Goal: Task Accomplishment & Management: Manage account settings

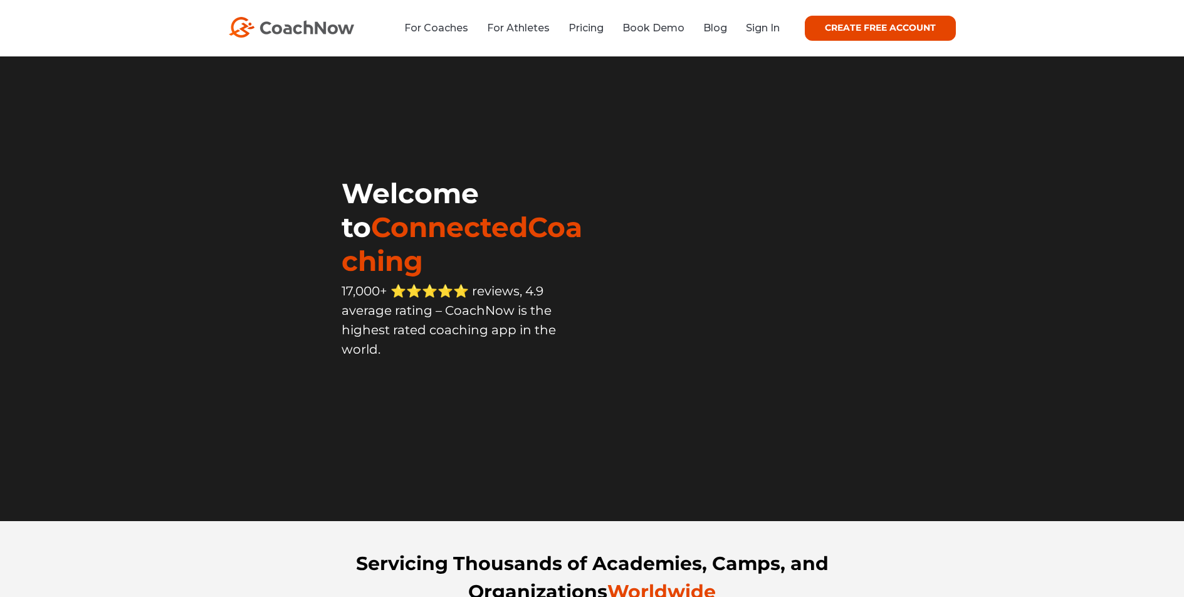
click at [767, 28] on link "Sign In" at bounding box center [763, 28] width 34 height 12
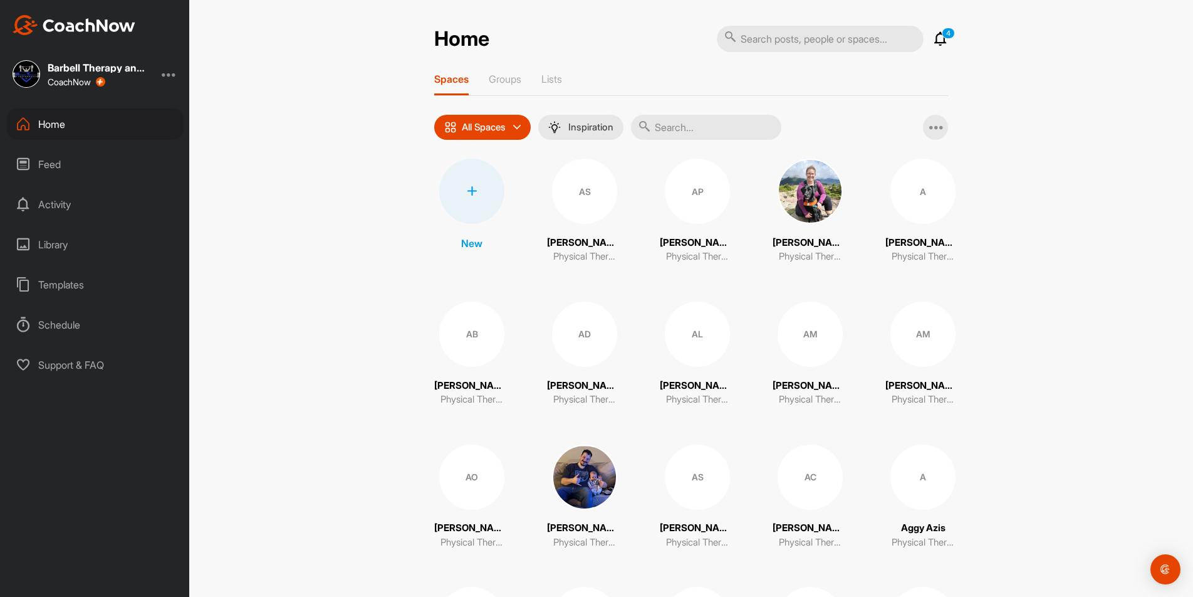
click at [800, 39] on input "text" at bounding box center [820, 39] width 207 height 26
click at [692, 122] on input "text" at bounding box center [706, 127] width 150 height 25
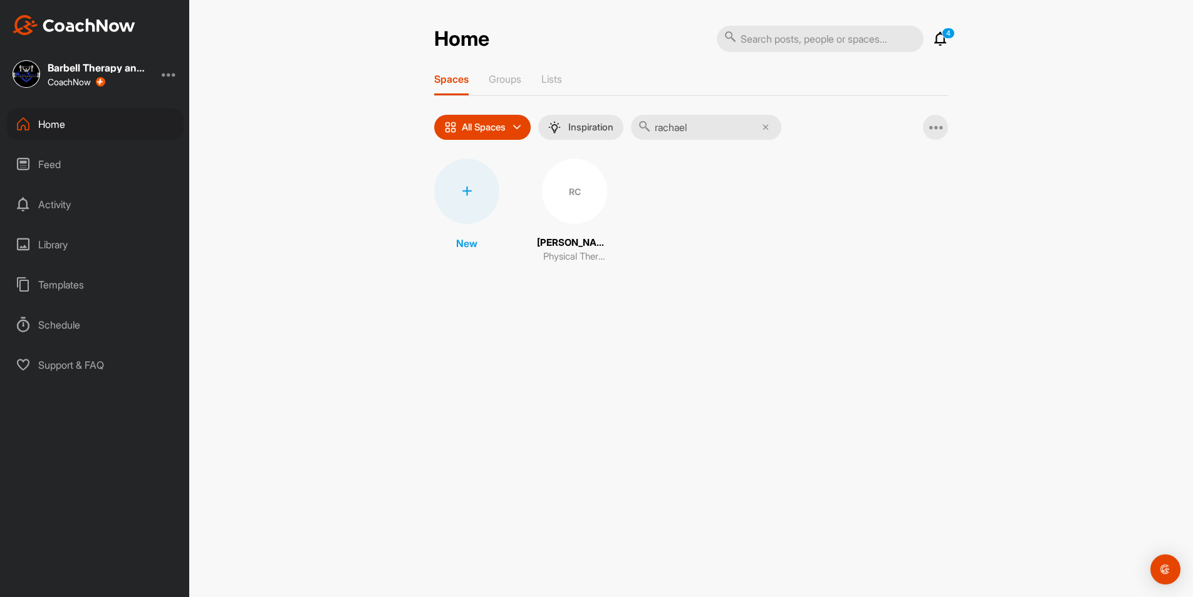
type input "rachael"
click at [549, 200] on div "RC" at bounding box center [574, 191] width 65 height 65
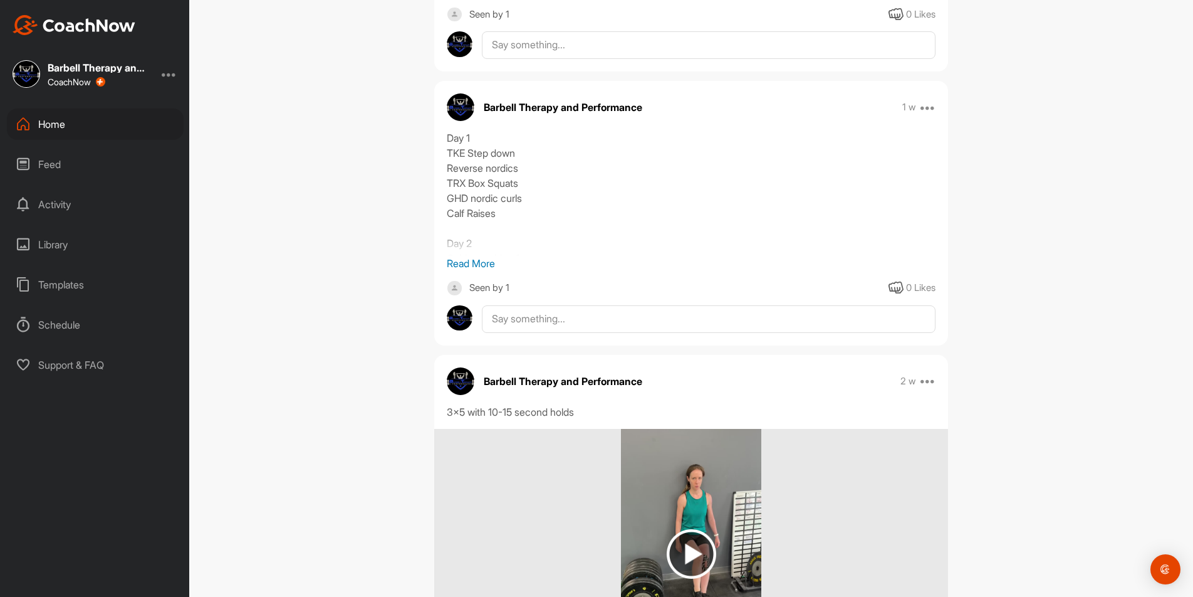
scroll to position [1325, 0]
click at [487, 263] on p "Read More" at bounding box center [691, 262] width 489 height 15
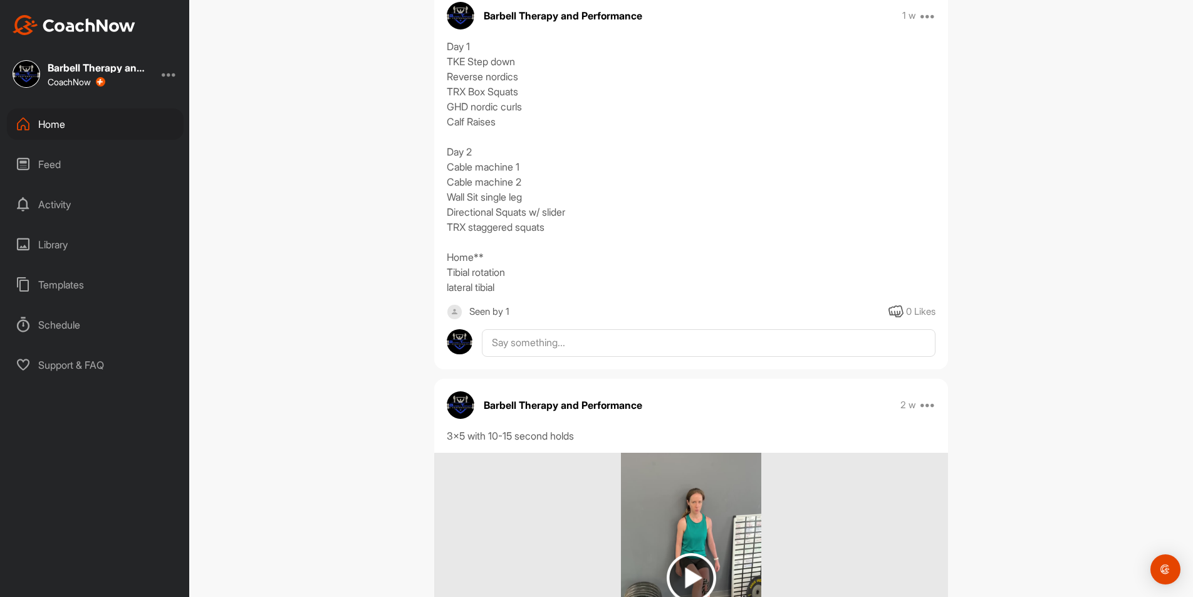
scroll to position [1414, 0]
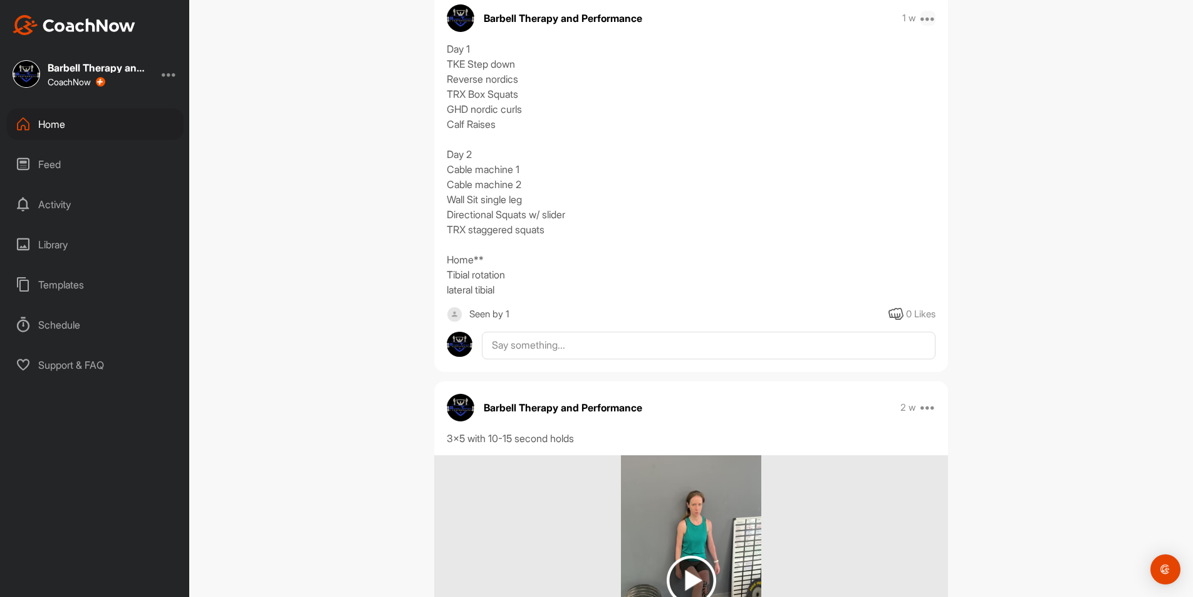
click at [925, 20] on icon at bounding box center [927, 18] width 15 height 15
click at [835, 67] on button "Edit" at bounding box center [850, 59] width 169 height 41
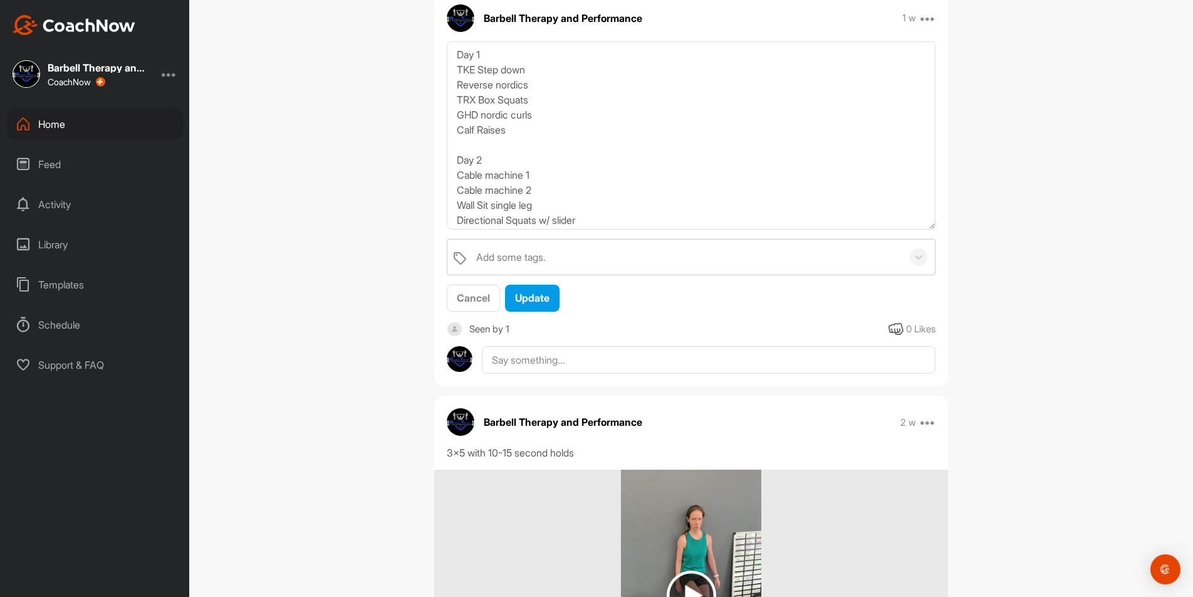
drag, startPoint x: 927, startPoint y: 110, endPoint x: 1010, endPoint y: 248, distance: 160.2
click at [1010, 248] on div "RC [PERSON_NAME] Bookings Physical Therapy Space Settings Your Notifications Ti…" at bounding box center [691, 298] width 1004 height 597
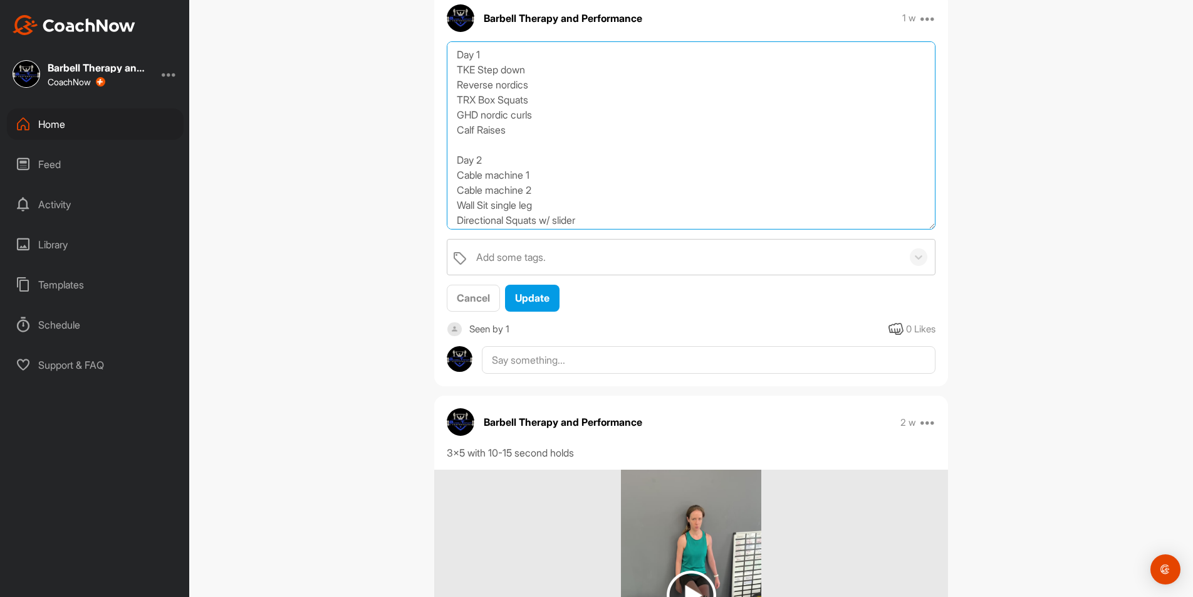
drag, startPoint x: 527, startPoint y: 134, endPoint x: 531, endPoint y: 119, distance: 15.5
click at [528, 134] on textarea "Day 1 TKE Step down Reverse nordics TRX Box Squats GHD nordic curls Calf Raises…" at bounding box center [691, 135] width 489 height 188
drag, startPoint x: 471, startPoint y: 101, endPoint x: 440, endPoint y: 103, distance: 30.8
click at [440, 103] on div "Day 1 TKE Step down Reverse nordics TRX Box Squats GHD nordic curls Calf Raises…" at bounding box center [691, 176] width 514 height 271
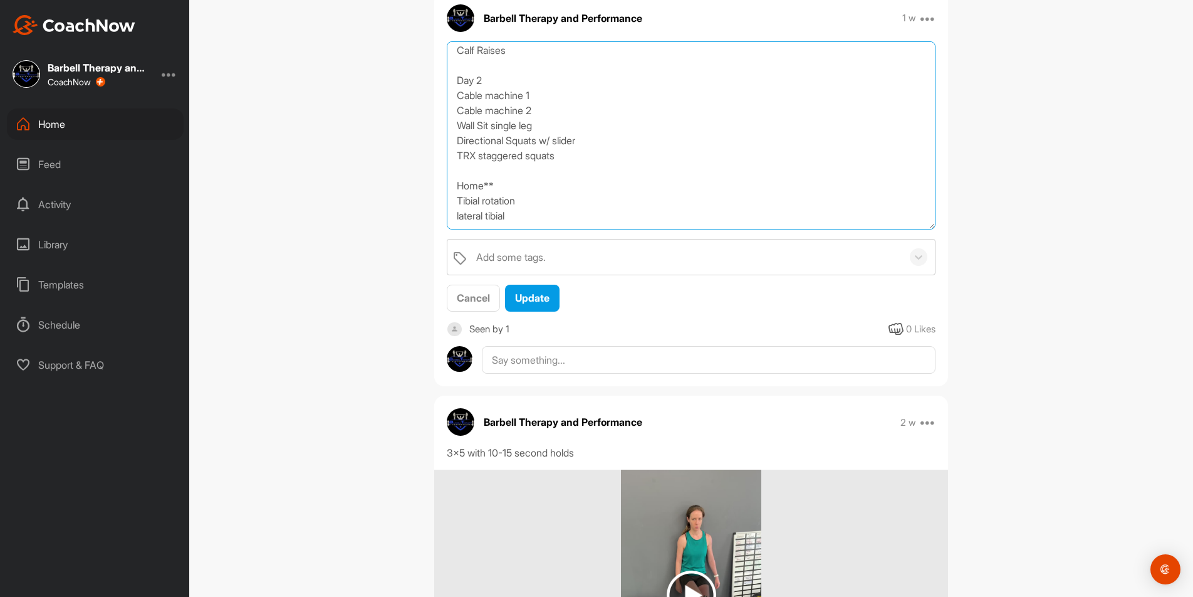
click at [544, 127] on textarea "Day 1 TKE Step down Reverse nordics KB Box Squats GHD nordic curls Calf Raises …" at bounding box center [691, 135] width 489 height 188
click at [548, 125] on textarea "Day 1 TKE Step down Reverse nordics KB Box Squats GHD nordic curls Calf Raises …" at bounding box center [691, 135] width 489 height 188
drag, startPoint x: 473, startPoint y: 155, endPoint x: 405, endPoint y: 149, distance: 68.6
click at [405, 149] on div "RC [PERSON_NAME] Bookings Physical Therapy Space Settings Your Notifications Ti…" at bounding box center [691, 298] width 1004 height 597
click at [547, 127] on textarea "Day 1 TKE Step down Reverse nordics KB Box Squats GHD nordic curls Calf Raises …" at bounding box center [691, 135] width 489 height 188
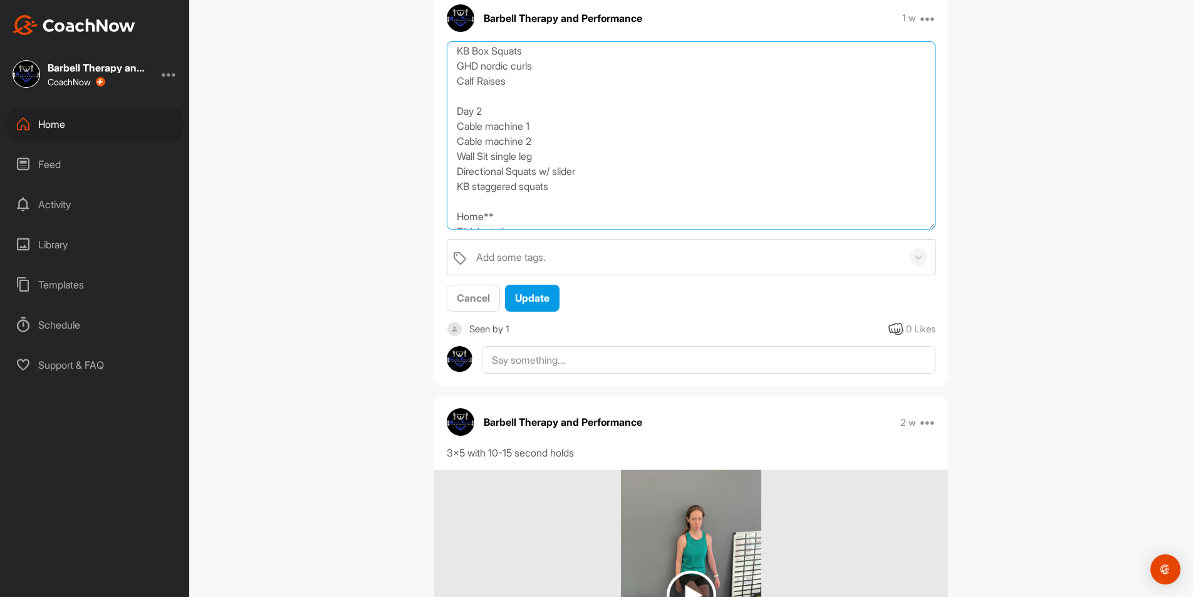
scroll to position [0, 0]
drag, startPoint x: 515, startPoint y: 130, endPoint x: 351, endPoint y: 130, distance: 164.2
click at [351, 130] on div "RC [PERSON_NAME] Bookings Physical Therapy Space Settings Your Notifications Ti…" at bounding box center [691, 298] width 1004 height 597
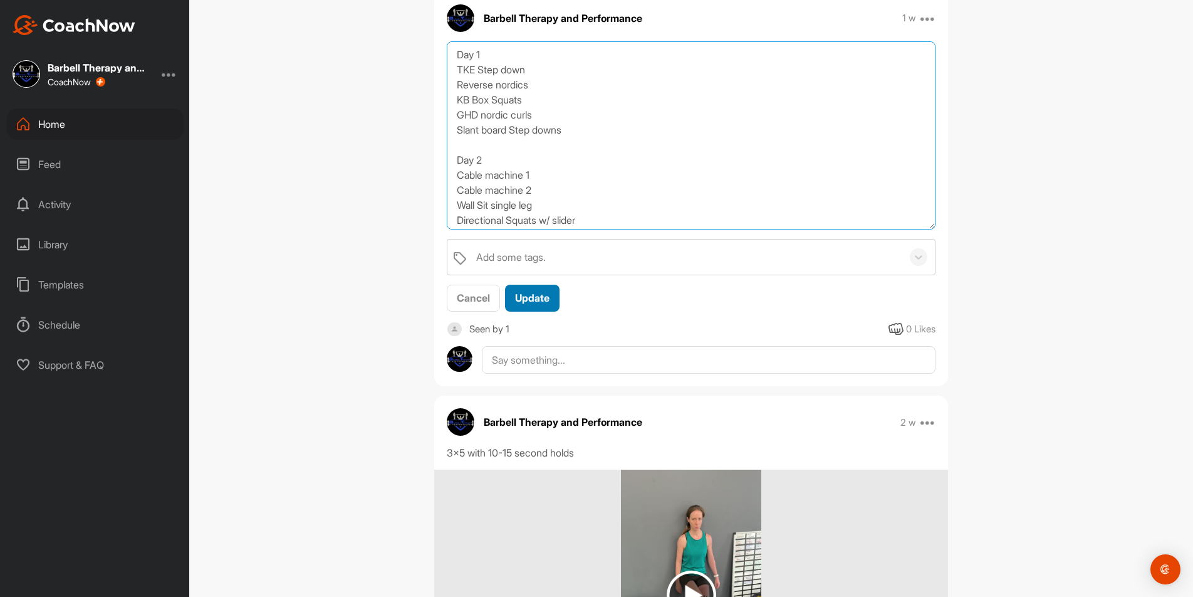
type textarea "Day 1 TKE Step down Reverse nordics KB Box Squats GHD nordic curls Slant board …"
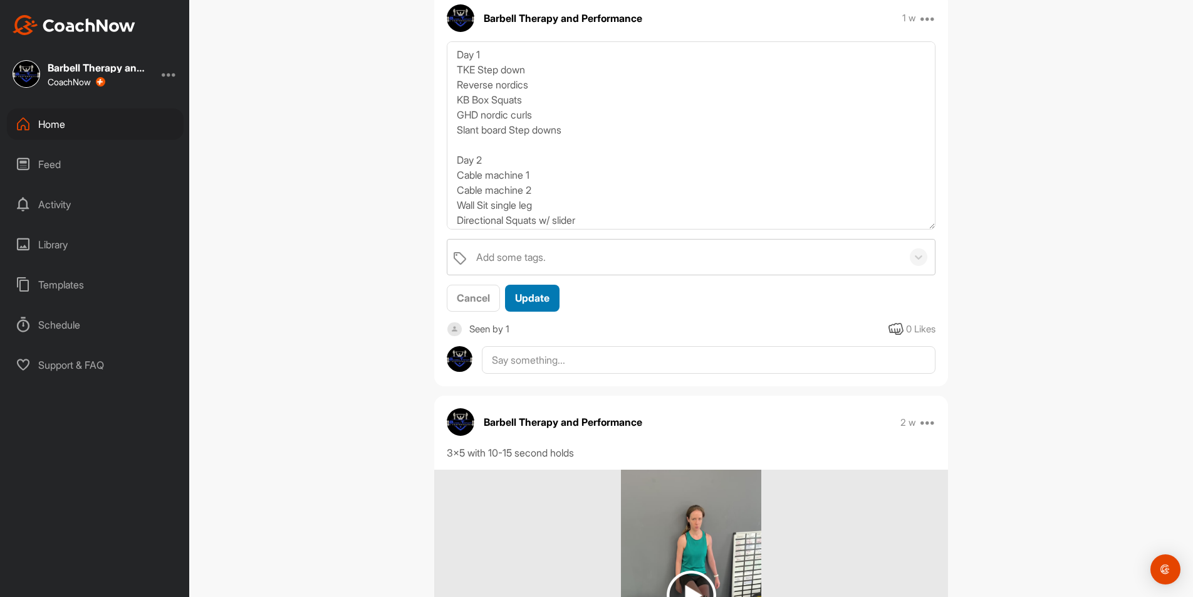
drag, startPoint x: 533, startPoint y: 294, endPoint x: 546, endPoint y: 288, distance: 14.0
click at [533, 294] on span "Update" at bounding box center [532, 297] width 34 height 13
